Goal: Task Accomplishment & Management: Use online tool/utility

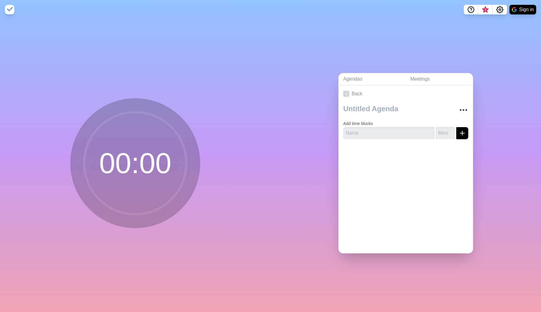
click at [137, 130] on circle at bounding box center [135, 163] width 102 height 102
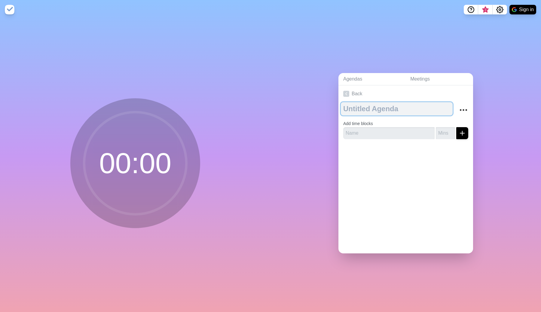
click at [378, 109] on textarea at bounding box center [397, 108] width 112 height 13
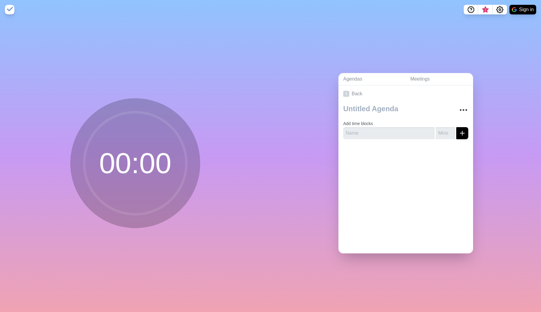
drag, startPoint x: 86, startPoint y: 28, endPoint x: 29, endPoint y: 16, distance: 58.7
click at [78, 29] on div "00 : 00" at bounding box center [135, 165] width 271 height 293
click at [8, 5] on img at bounding box center [10, 10] width 10 height 10
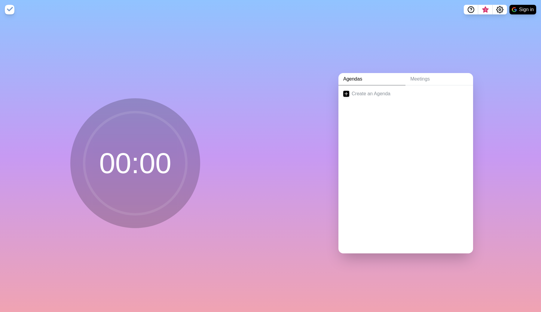
click at [8, 11] on img at bounding box center [10, 10] width 10 height 10
click at [360, 91] on link "Create an Agenda" at bounding box center [405, 93] width 135 height 17
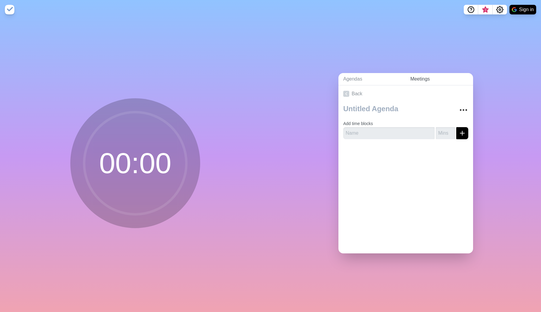
click at [428, 81] on link "Meetings" at bounding box center [440, 79] width 68 height 12
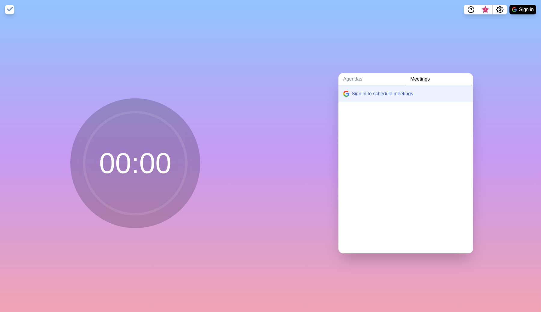
click at [343, 32] on div "Agendas Meetings Sign in to schedule meetings" at bounding box center [406, 165] width 271 height 293
drag, startPoint x: 252, startPoint y: 83, endPoint x: 157, endPoint y: 134, distance: 108.1
click at [236, 94] on div "00 : 00" at bounding box center [135, 165] width 271 height 293
click at [140, 144] on circle at bounding box center [135, 163] width 102 height 102
click at [529, 10] on button "Sign in" at bounding box center [523, 10] width 27 height 10
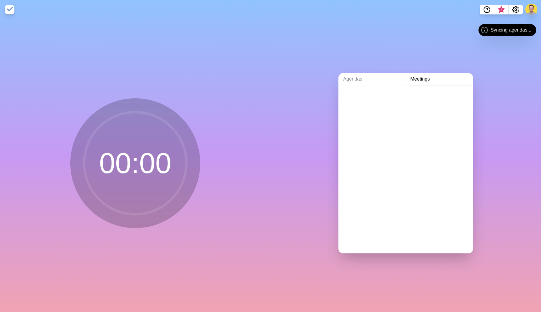
click at [317, 73] on div "Agendas Meetings" at bounding box center [406, 165] width 271 height 293
click at [515, 8] on icon "Settings" at bounding box center [515, 9] width 7 height 7
drag, startPoint x: 515, startPoint y: 8, endPoint x: 359, endPoint y: 67, distance: 166.7
click at [514, 8] on icon "Settings" at bounding box center [515, 9] width 7 height 7
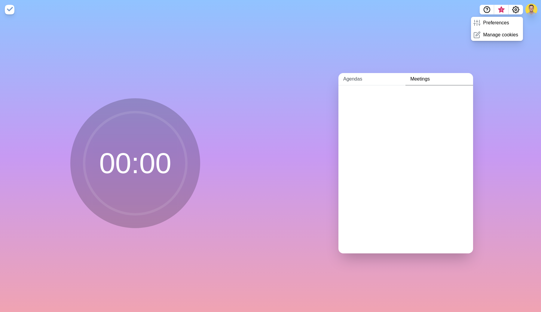
click at [348, 75] on link "Agendas" at bounding box center [371, 79] width 67 height 12
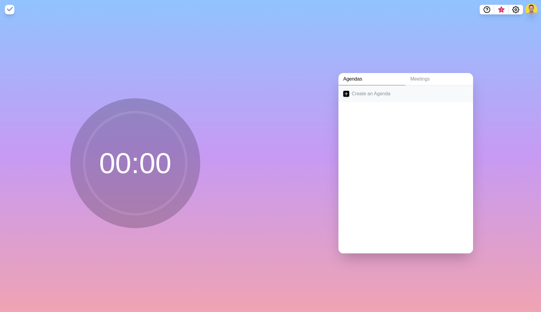
click at [367, 92] on link "Create an Agenda" at bounding box center [405, 93] width 135 height 17
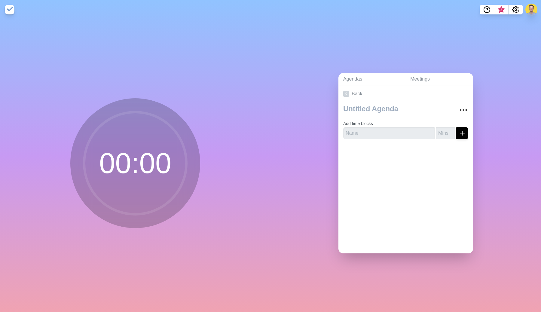
click at [151, 140] on circle at bounding box center [135, 163] width 102 height 102
drag, startPoint x: 115, startPoint y: 163, endPoint x: 96, endPoint y: 90, distance: 75.5
click at [115, 163] on circle at bounding box center [135, 163] width 102 height 102
click at [8, 10] on img at bounding box center [10, 10] width 10 height 10
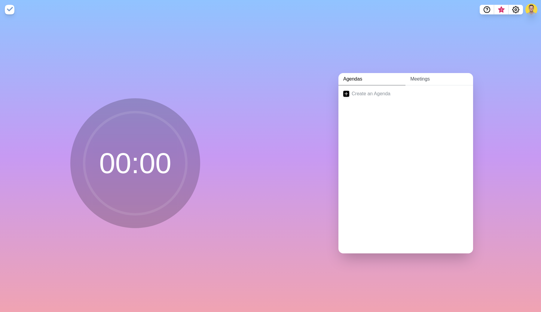
click at [425, 75] on link "Meetings" at bounding box center [440, 79] width 68 height 12
click at [368, 78] on link "Agendas" at bounding box center [371, 79] width 67 height 12
drag, startPoint x: 409, startPoint y: 46, endPoint x: 412, endPoint y: 57, distance: 11.4
click at [409, 47] on div "Agendas Meetings Create an Agenda" at bounding box center [406, 165] width 271 height 293
click at [425, 76] on link "Meetings" at bounding box center [440, 79] width 68 height 12
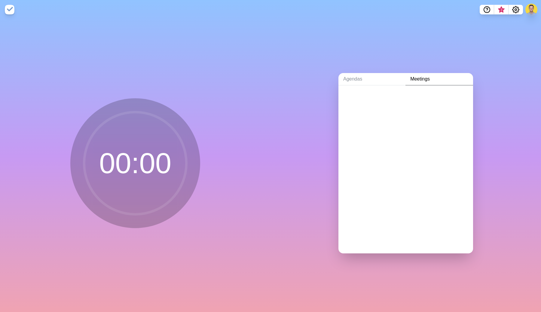
click at [379, 99] on div at bounding box center [405, 97] width 135 height 24
click at [368, 87] on div at bounding box center [405, 97] width 135 height 24
click at [381, 80] on link "Agendas" at bounding box center [371, 79] width 67 height 12
click at [356, 90] on link "Create an Agenda" at bounding box center [405, 93] width 135 height 17
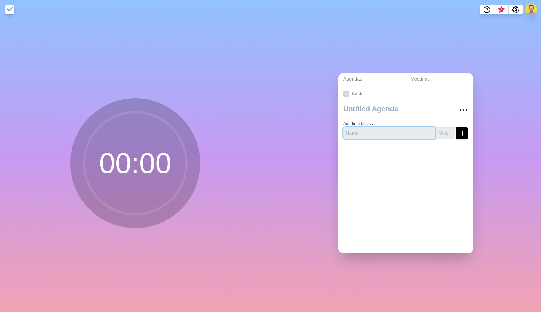
click at [372, 127] on input "text" at bounding box center [388, 133] width 91 height 12
click at [438, 131] on input "number" at bounding box center [445, 133] width 19 height 12
click at [459, 107] on icon "More" at bounding box center [464, 110] width 10 height 10
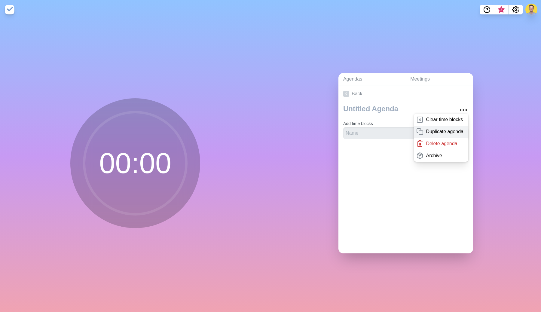
click at [447, 128] on p "Duplicate agenda" at bounding box center [445, 131] width 38 height 7
type textarea "copy"
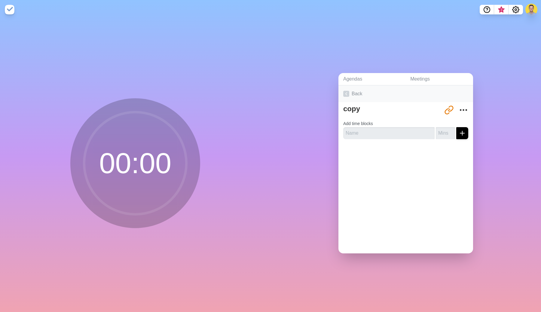
click at [356, 92] on link "Back" at bounding box center [405, 93] width 135 height 17
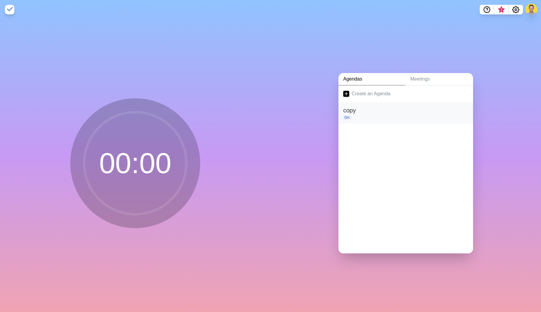
click at [348, 111] on h2 "copy" at bounding box center [405, 110] width 125 height 9
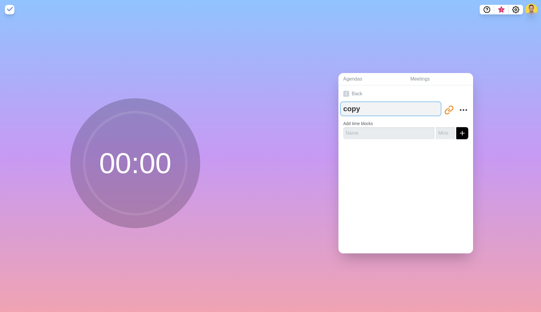
click at [391, 107] on textarea "copy" at bounding box center [391, 108] width 100 height 13
click at [410, 77] on link "Meetings" at bounding box center [440, 79] width 68 height 12
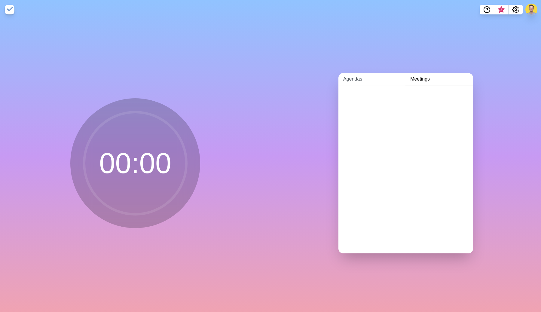
click at [357, 78] on link "Agendas" at bounding box center [371, 79] width 67 height 12
click at [421, 81] on link "Meetings" at bounding box center [440, 79] width 68 height 12
click at [369, 81] on link "Agendas" at bounding box center [371, 79] width 67 height 12
click at [366, 108] on h2 "copy" at bounding box center [405, 110] width 125 height 9
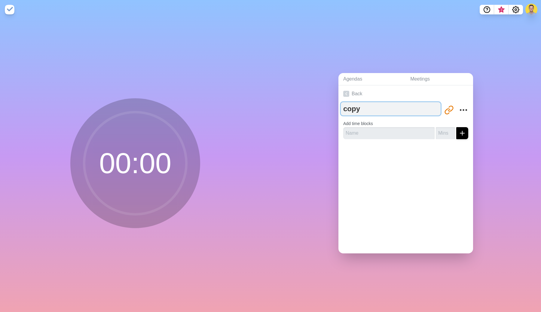
click at [384, 106] on textarea "copy" at bounding box center [391, 108] width 100 height 13
drag, startPoint x: 356, startPoint y: 104, endPoint x: 342, endPoint y: 104, distance: 13.2
click at [342, 104] on textarea "copy" at bounding box center [391, 108] width 100 height 13
type textarea "Gramercy"
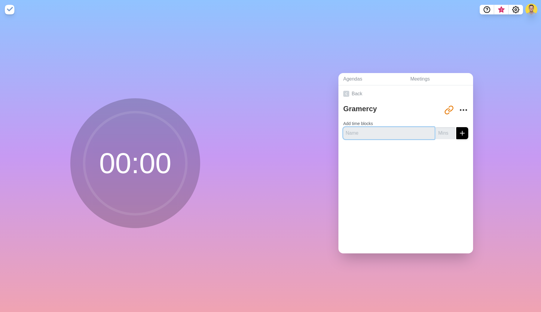
click at [360, 133] on input "text" at bounding box center [388, 133] width 91 height 12
type input "emails"
click at [456, 127] on button "submit" at bounding box center [462, 133] width 12 height 12
type input "10"
click at [456, 127] on button "submit" at bounding box center [462, 133] width 12 height 12
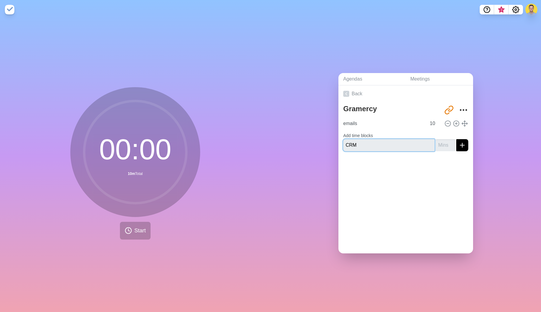
type input "CRM"
click at [456, 139] on button "submit" at bounding box center [462, 145] width 12 height 12
type input "20"
click at [456, 139] on button "submit" at bounding box center [462, 145] width 12 height 12
click at [389, 236] on div "Back Gramercy [URL][DOMAIN_NAME] emails 10 CRM 20" at bounding box center [405, 169] width 135 height 168
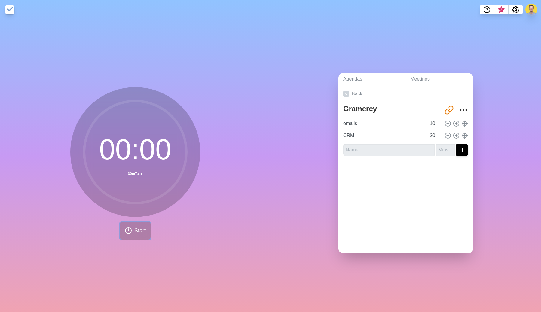
click at [142, 227] on span "Start" at bounding box center [139, 231] width 11 height 8
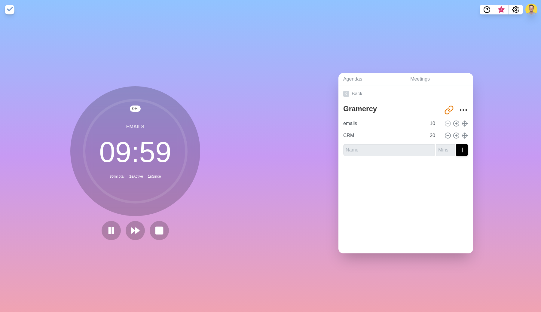
drag, startPoint x: 251, startPoint y: 168, endPoint x: 225, endPoint y: 182, distance: 30.0
click at [249, 168] on div "0 % emails 09 : 59 30m Total 1s Active 1s Since" at bounding box center [135, 165] width 271 height 293
click at [155, 227] on rect at bounding box center [159, 231] width 8 height 8
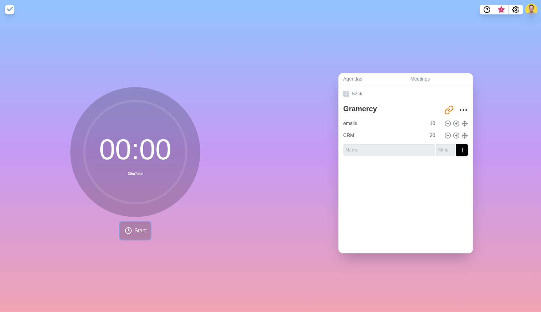
click at [140, 229] on span "Start" at bounding box center [139, 231] width 11 height 8
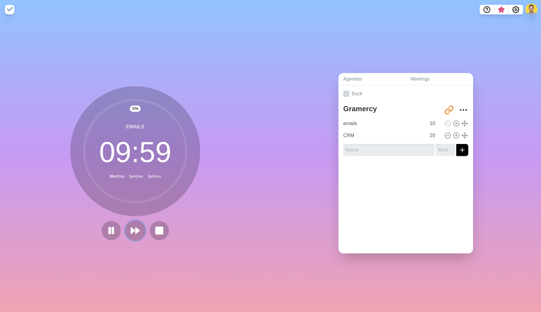
click at [133, 227] on icon at bounding box center [135, 230] width 10 height 10
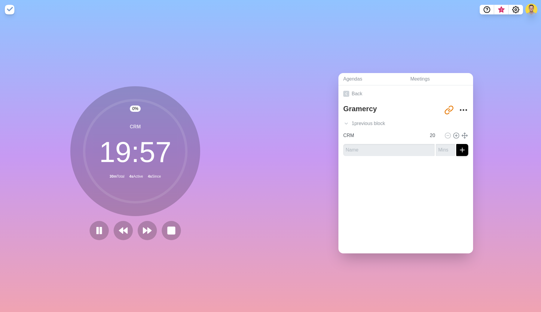
click at [131, 178] on circle at bounding box center [135, 151] width 102 height 102
drag, startPoint x: 141, startPoint y: 171, endPoint x: 156, endPoint y: 172, distance: 14.8
click at [151, 170] on circle at bounding box center [135, 151] width 102 height 102
click at [158, 172] on circle at bounding box center [135, 151] width 102 height 102
drag, startPoint x: 484, startPoint y: 92, endPoint x: 461, endPoint y: 114, distance: 31.5
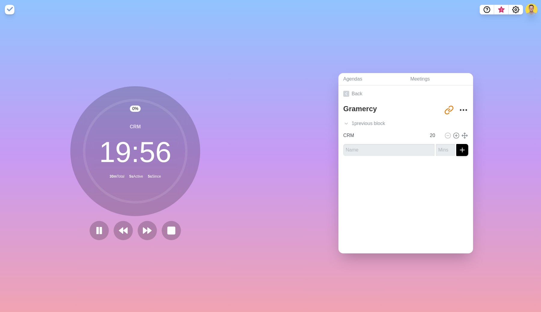
click at [484, 92] on div "Agendas Meetings Back Gramercy [URL][DOMAIN_NAME] 1 previous block emails 10 CR…" at bounding box center [406, 165] width 271 height 293
click at [169, 228] on rect at bounding box center [171, 230] width 7 height 7
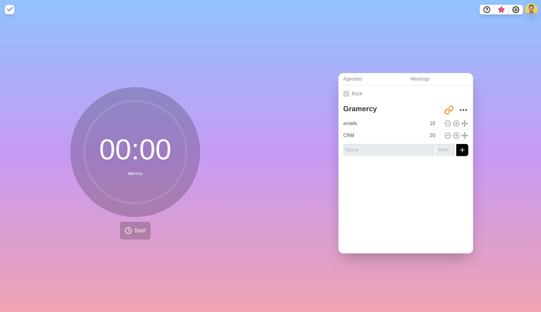
click at [230, 200] on div "00 : 00 30m Total Start" at bounding box center [135, 165] width 271 height 293
click at [375, 88] on link "Back" at bounding box center [405, 93] width 135 height 17
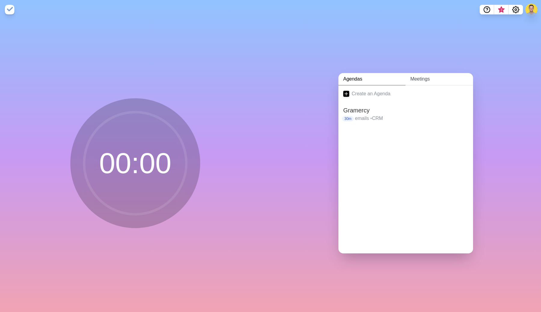
click at [432, 74] on link "Meetings" at bounding box center [440, 79] width 68 height 12
drag, startPoint x: 500, startPoint y: 76, endPoint x: 427, endPoint y: 93, distance: 74.1
click at [493, 79] on div "Agendas Meetings" at bounding box center [406, 165] width 271 height 293
click at [422, 91] on div at bounding box center [405, 97] width 135 height 24
drag, startPoint x: 413, startPoint y: 89, endPoint x: 402, endPoint y: 88, distance: 11.7
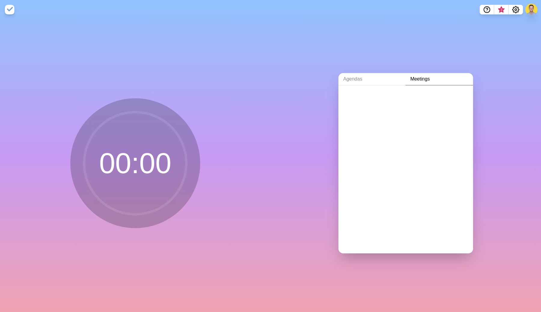
click at [412, 89] on div at bounding box center [405, 97] width 135 height 24
click at [352, 75] on link "Agendas" at bounding box center [371, 79] width 67 height 12
